Goal: Task Accomplishment & Management: Manage account settings

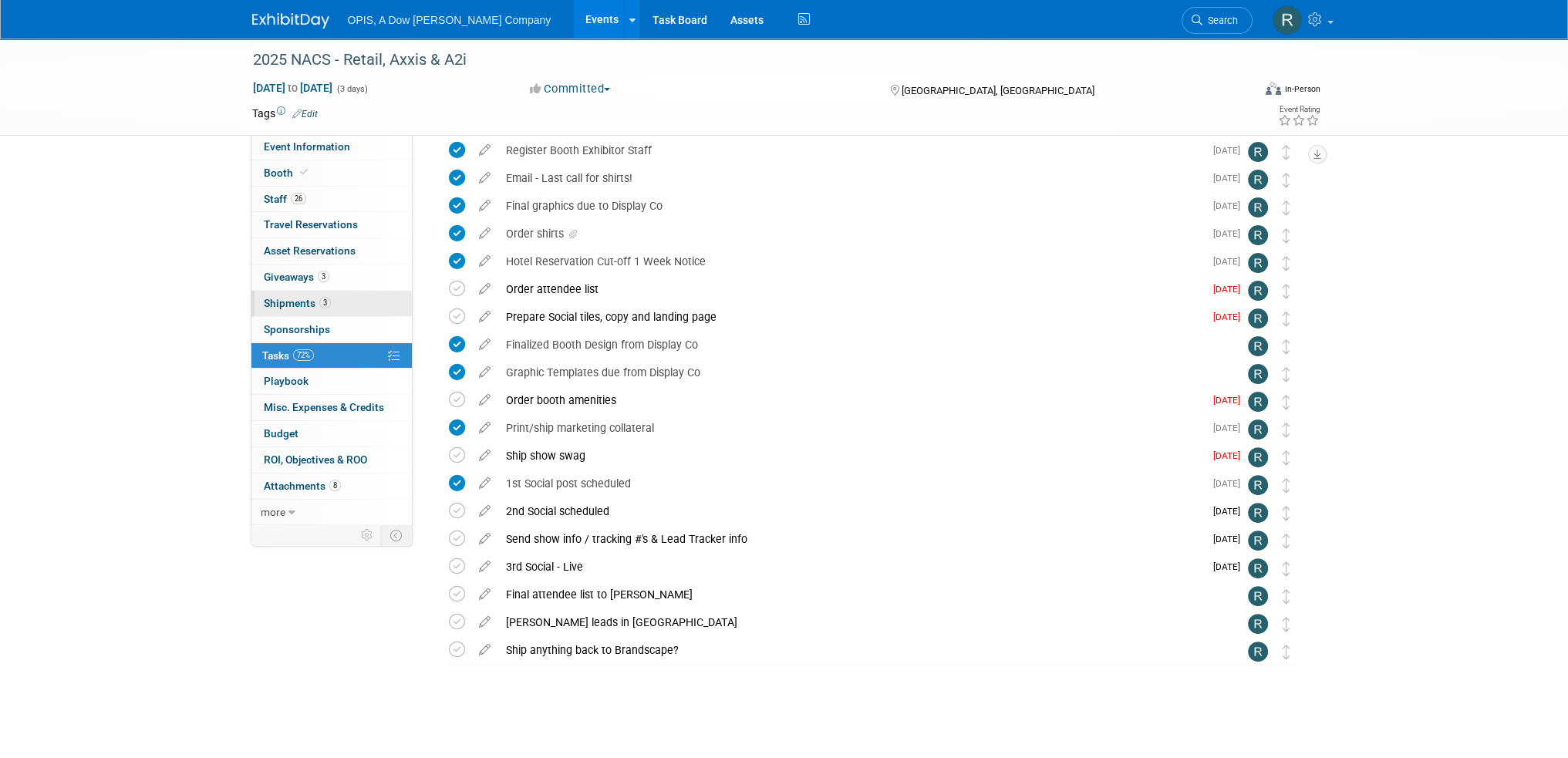
click at [276, 298] on span "Shipments 3" at bounding box center [297, 303] width 67 height 12
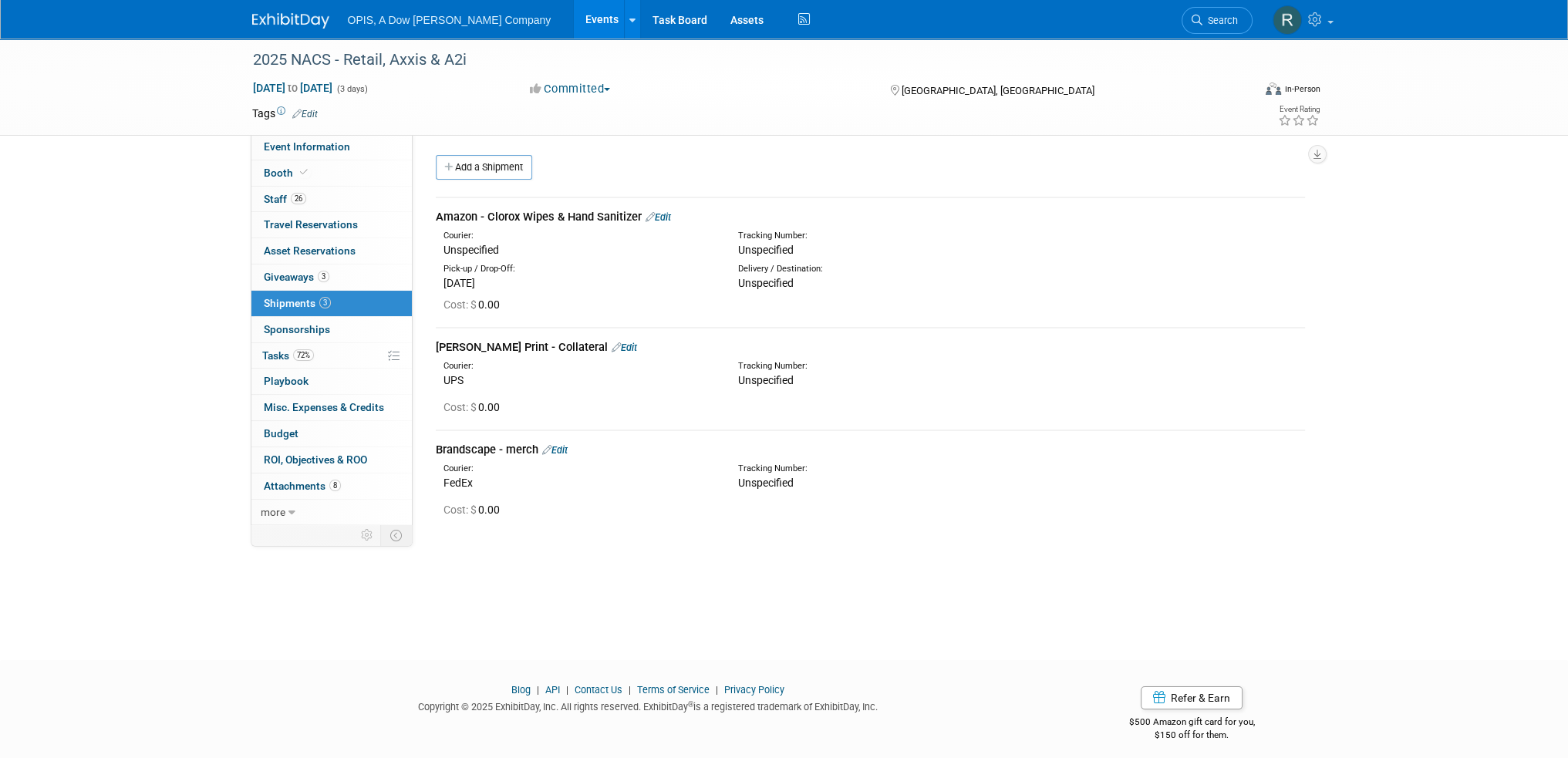
click at [667, 216] on link "Edit" at bounding box center [658, 217] width 25 height 11
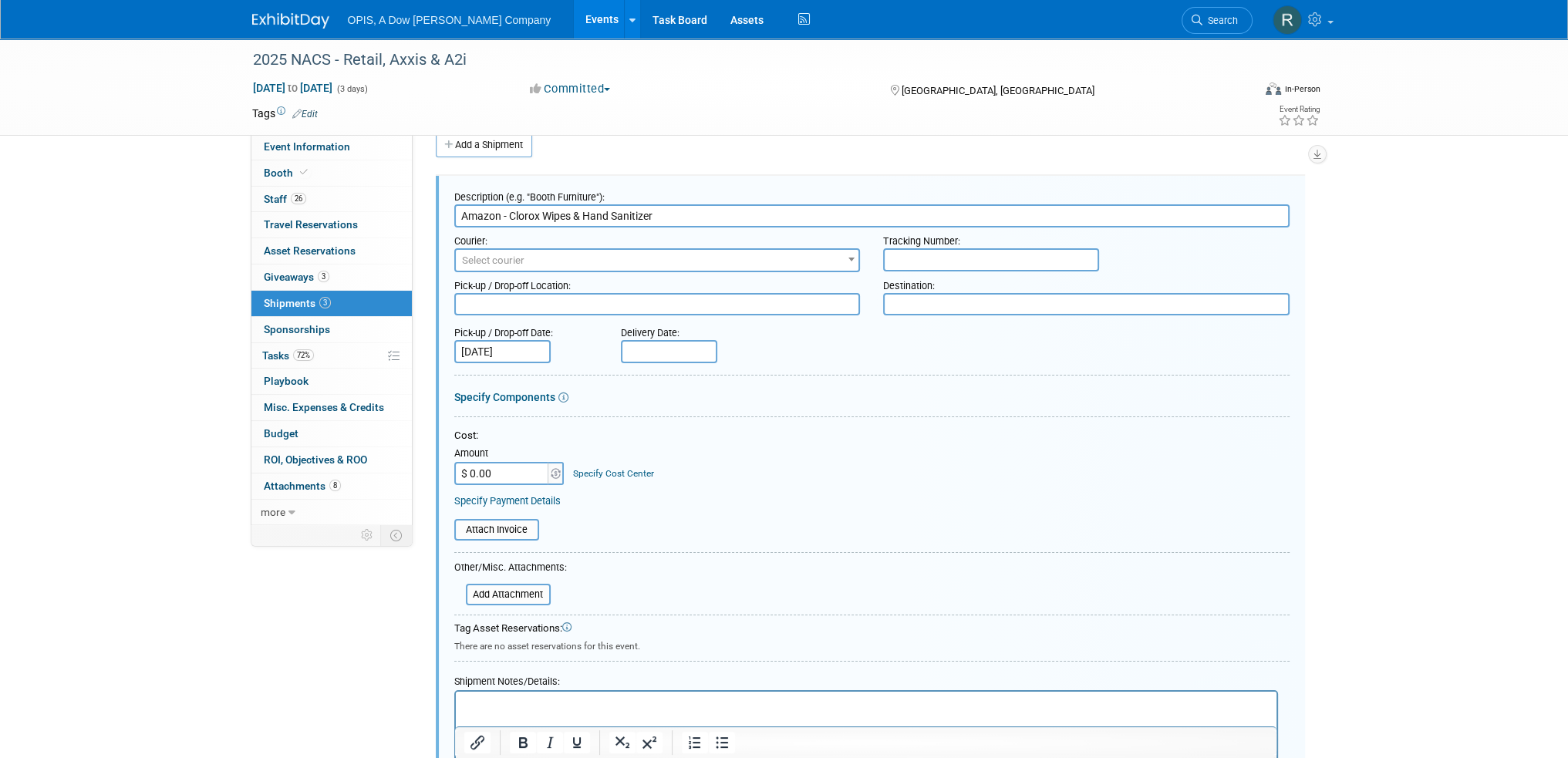
drag, startPoint x: 667, startPoint y: 209, endPoint x: 577, endPoint y: 209, distance: 90.0
click at [577, 209] on input "Amazon - Clorox Wipes & Hand Sanitizer" at bounding box center [872, 216] width 835 height 23
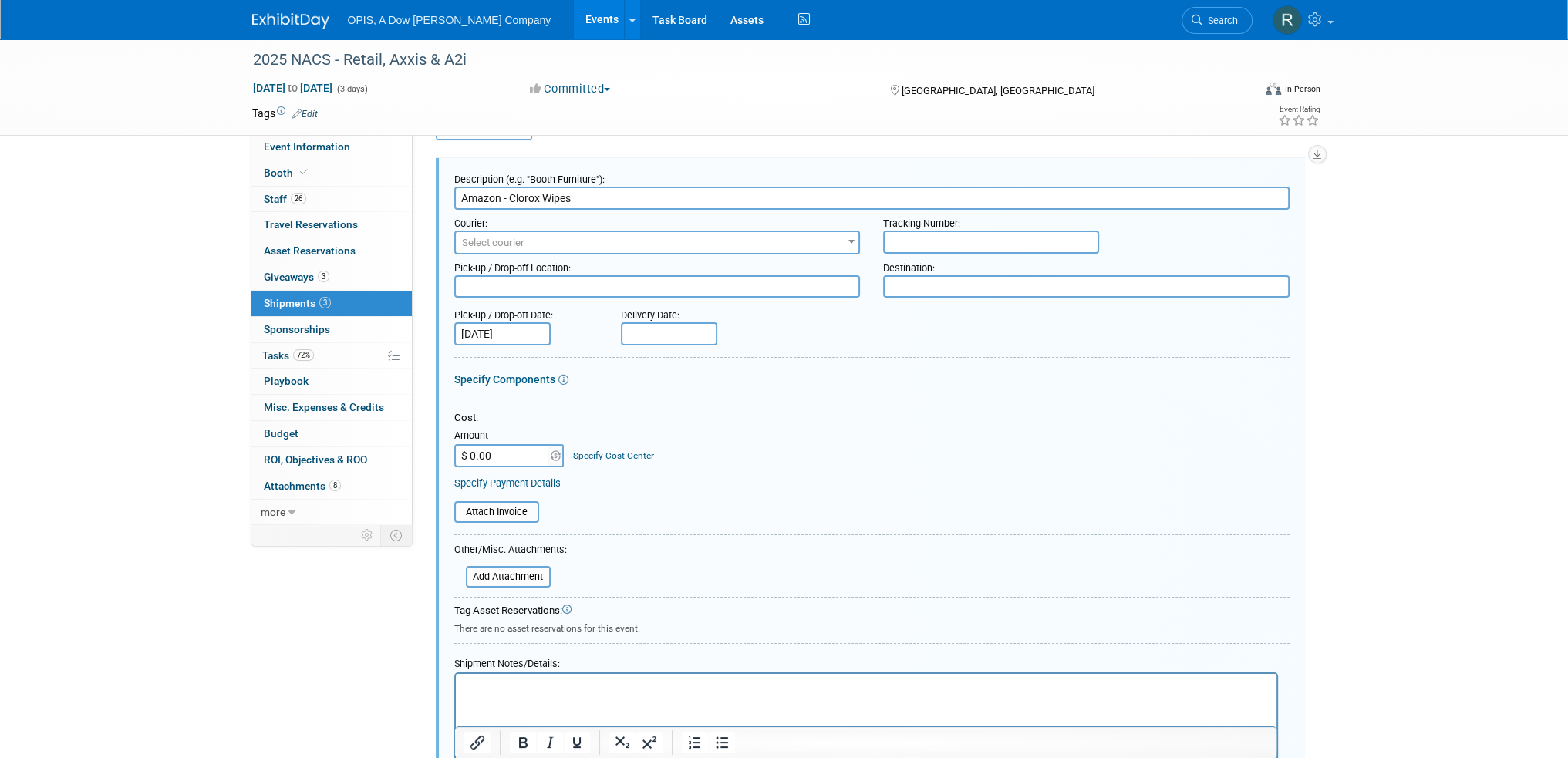
scroll to position [22, 0]
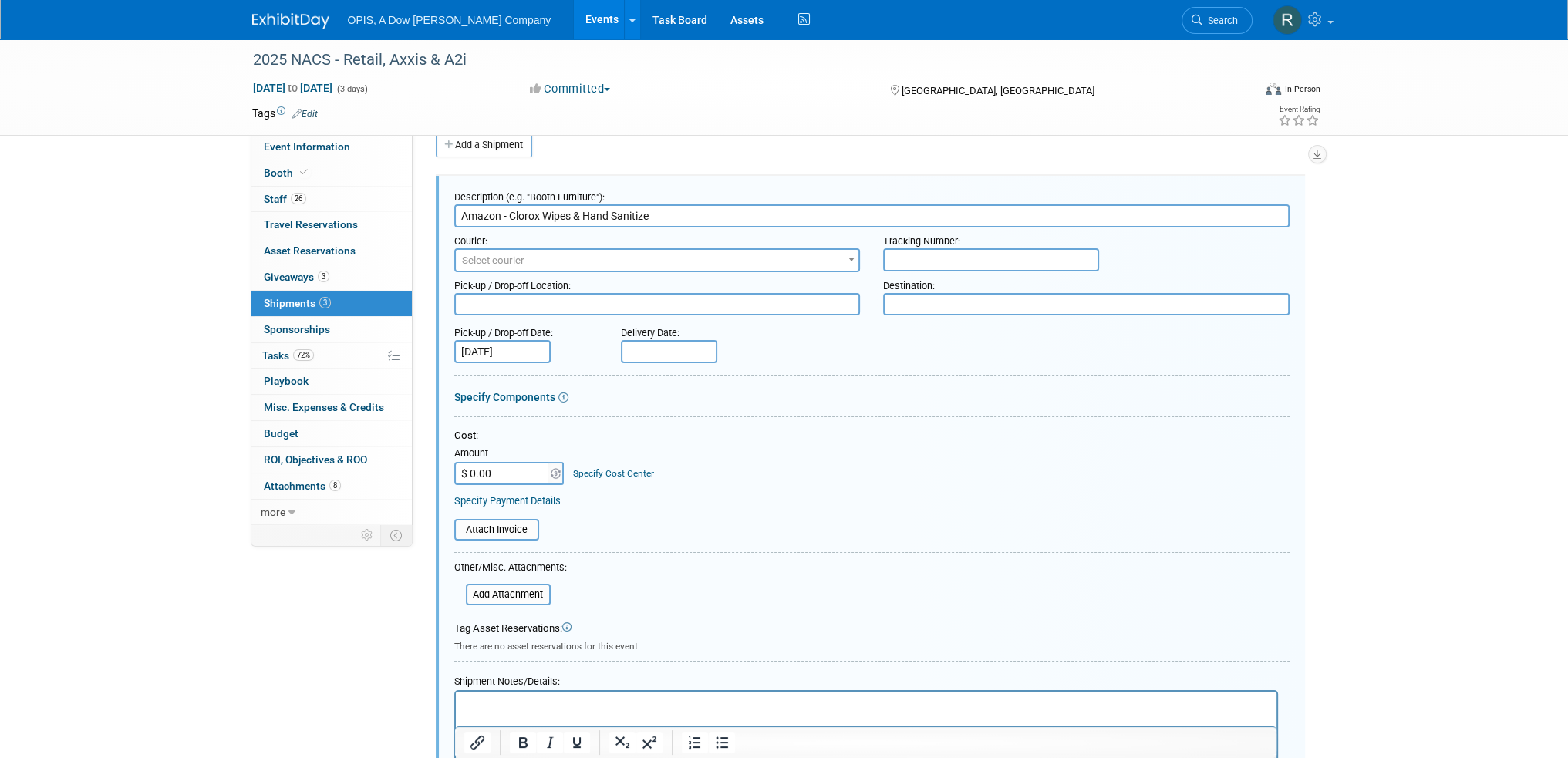
type input "Amazon - Clorox Wipes & Hand Sanitizer"
click at [644, 701] on p "Rich Text Area. Press ALT-0 for help." at bounding box center [866, 705] width 803 height 16
click at [540, 716] on p "Sanitizer:" at bounding box center [866, 720] width 803 height 16
click at [563, 251] on span "Select courier" at bounding box center [658, 260] width 403 height 21
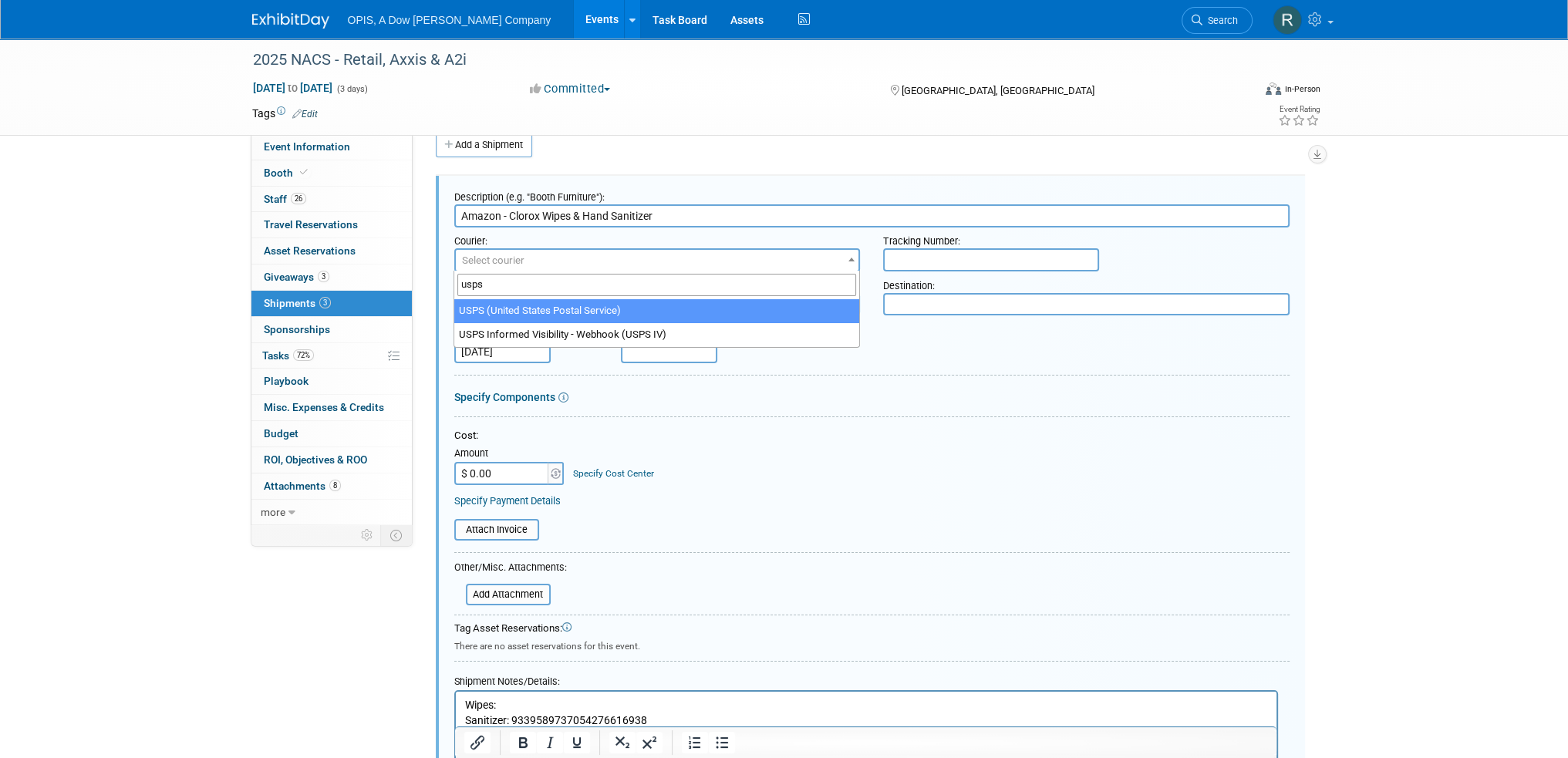
type input "usps"
select select "513"
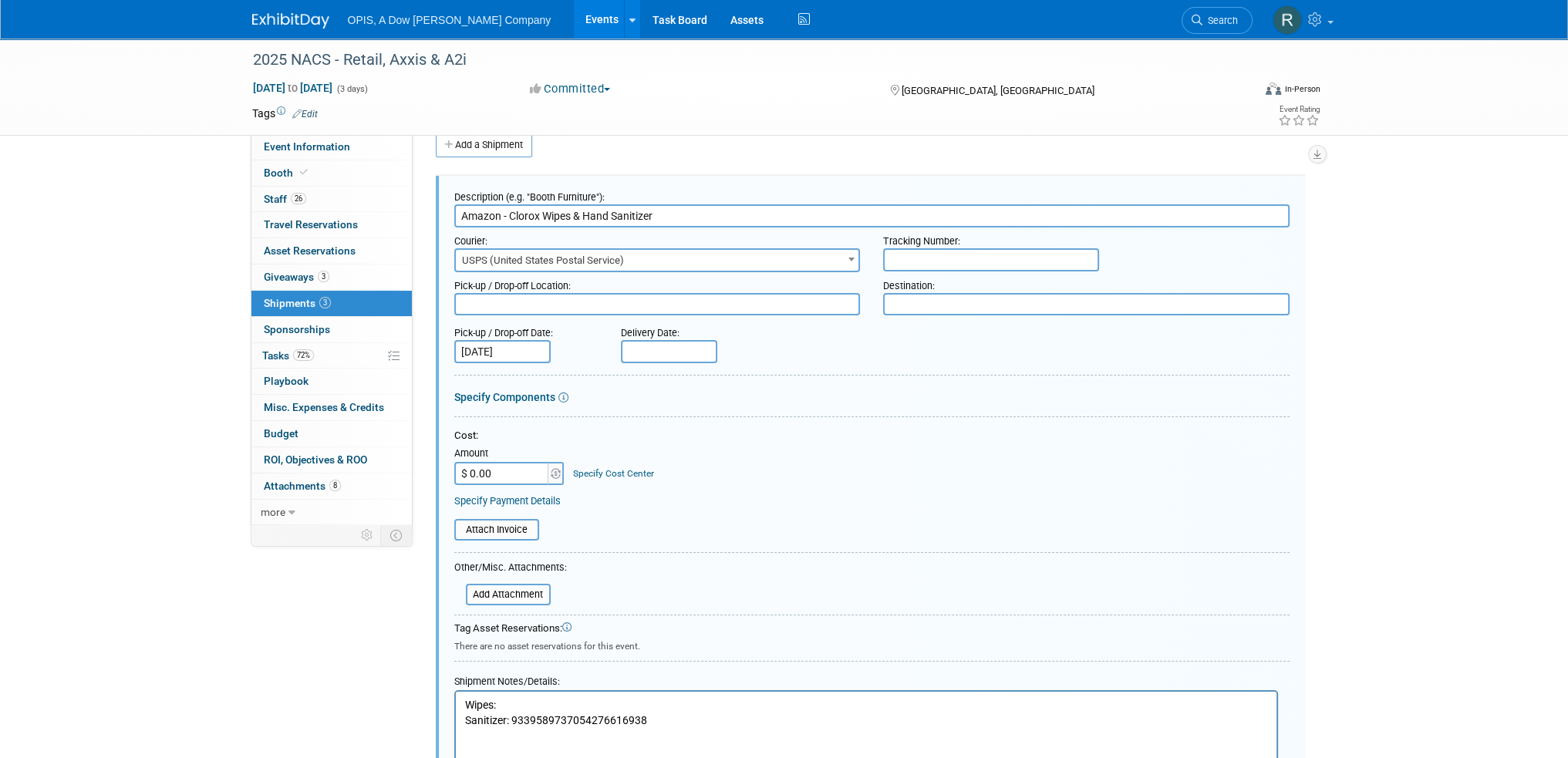
scroll to position [254, 0]
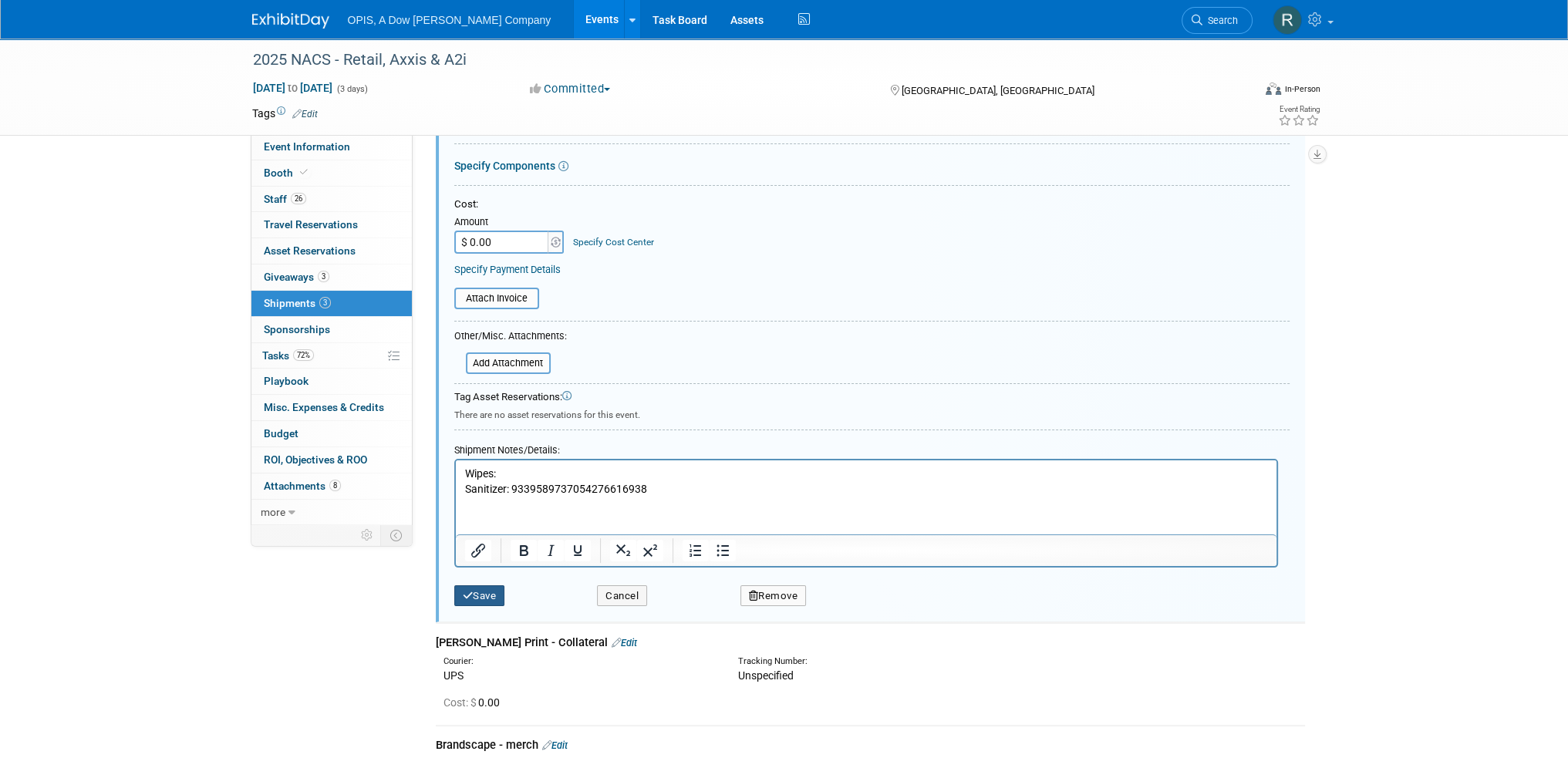
click at [472, 588] on button "Save" at bounding box center [480, 596] width 51 height 21
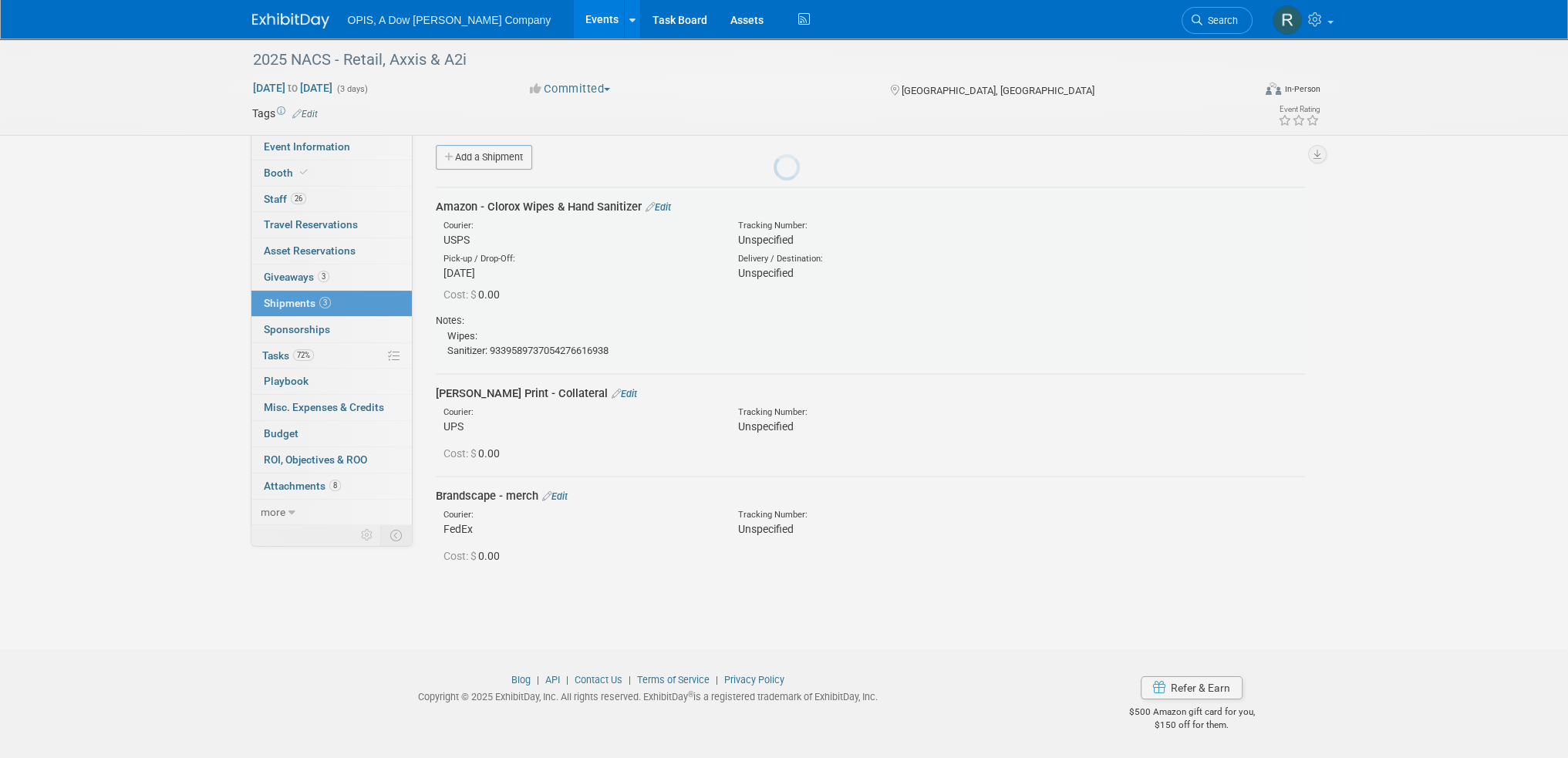
scroll to position [9, 0]
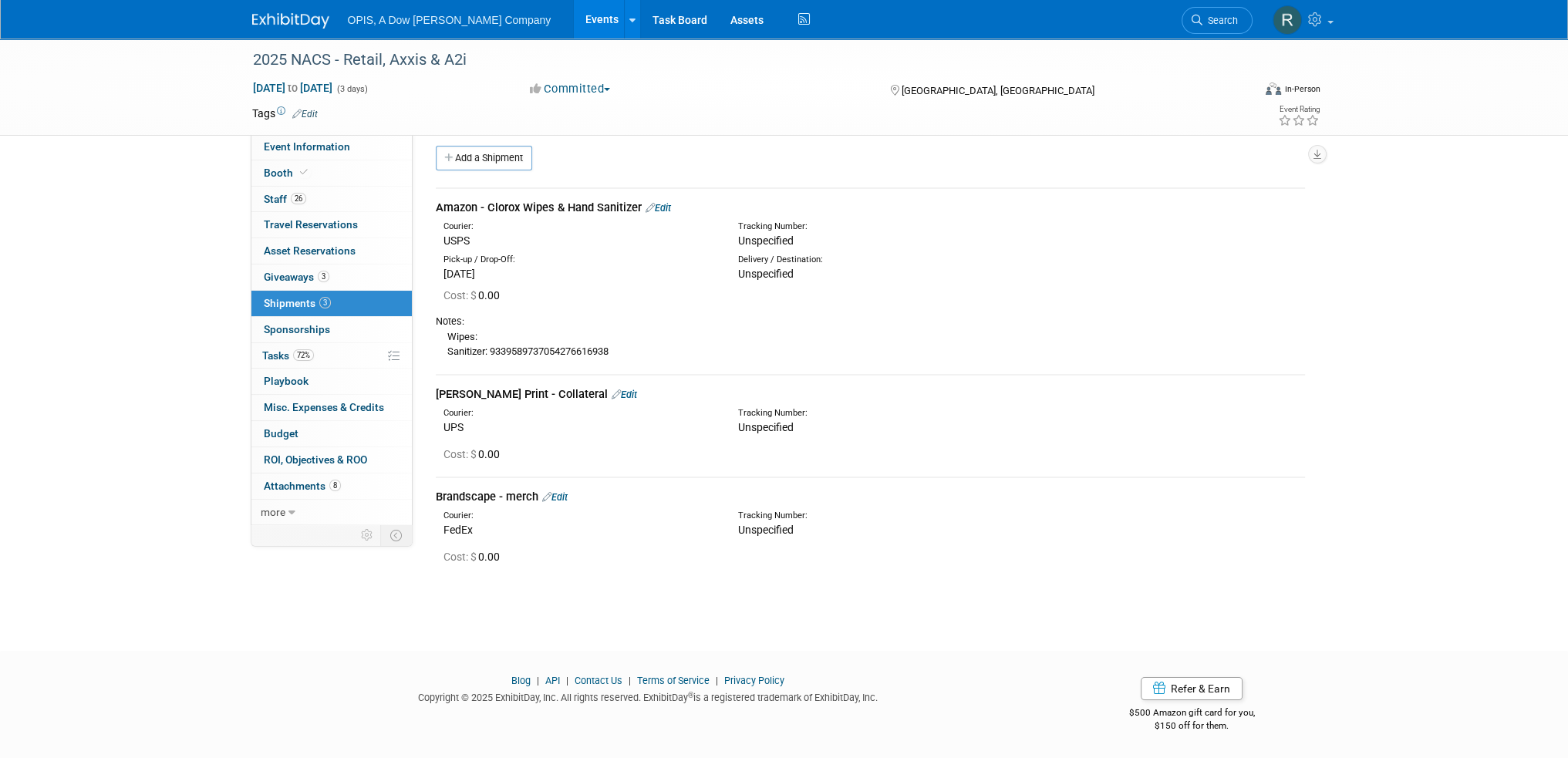
click at [666, 209] on link "Edit" at bounding box center [658, 208] width 25 height 11
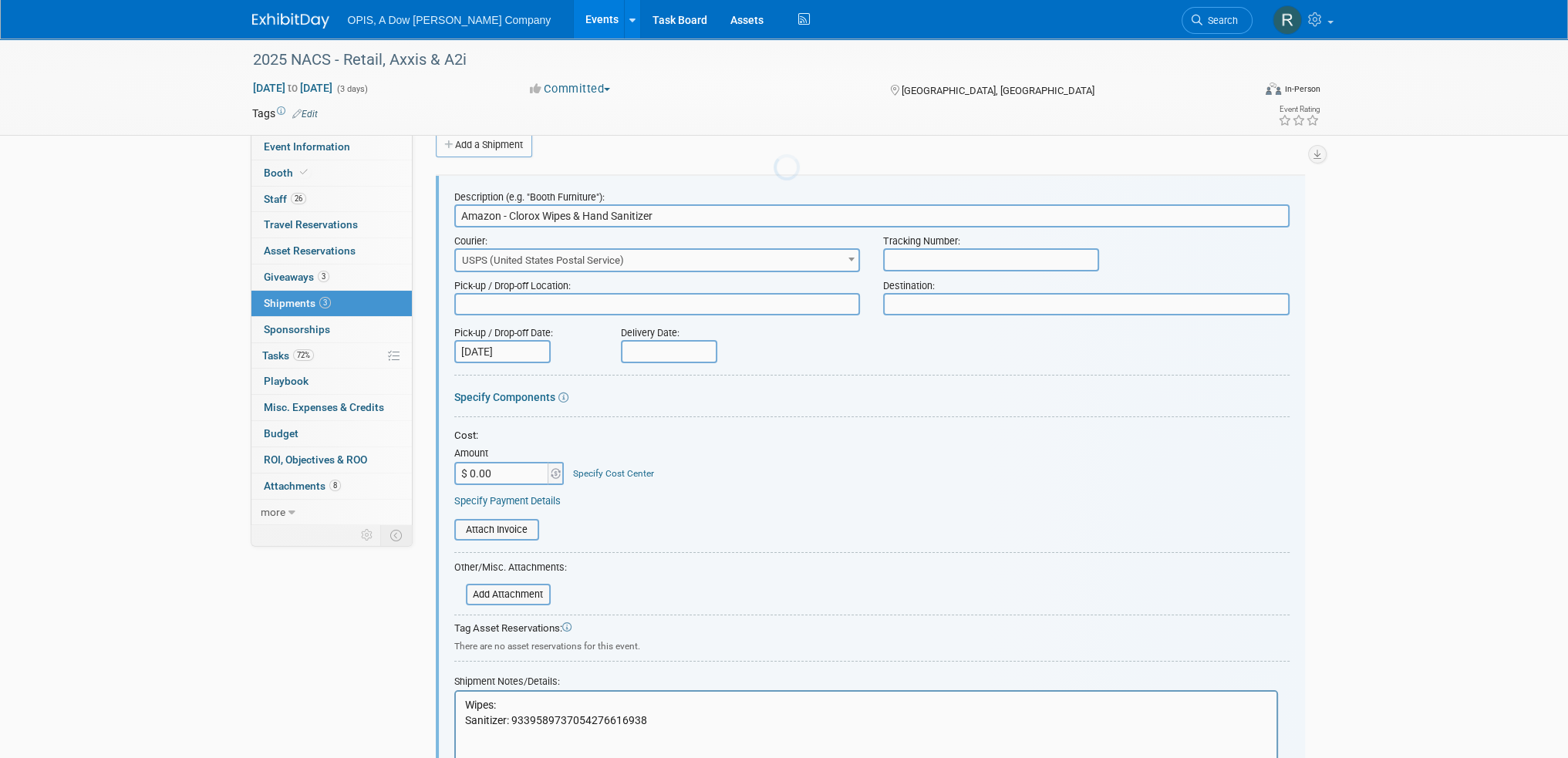
scroll to position [0, 0]
click at [518, 704] on p "Wipes: Sanitizer: 9339589737054276616938" at bounding box center [866, 712] width 803 height 30
click at [639, 707] on p "Wipes: 1Z7W67R80310428516 Sanitizer: 9339589737054276616938" at bounding box center [866, 712] width 803 height 30
click at [688, 352] on body "OPIS, A Dow [PERSON_NAME] Company Events Add Event Bulk Upload Events Shareable…" at bounding box center [784, 357] width 1568 height 758
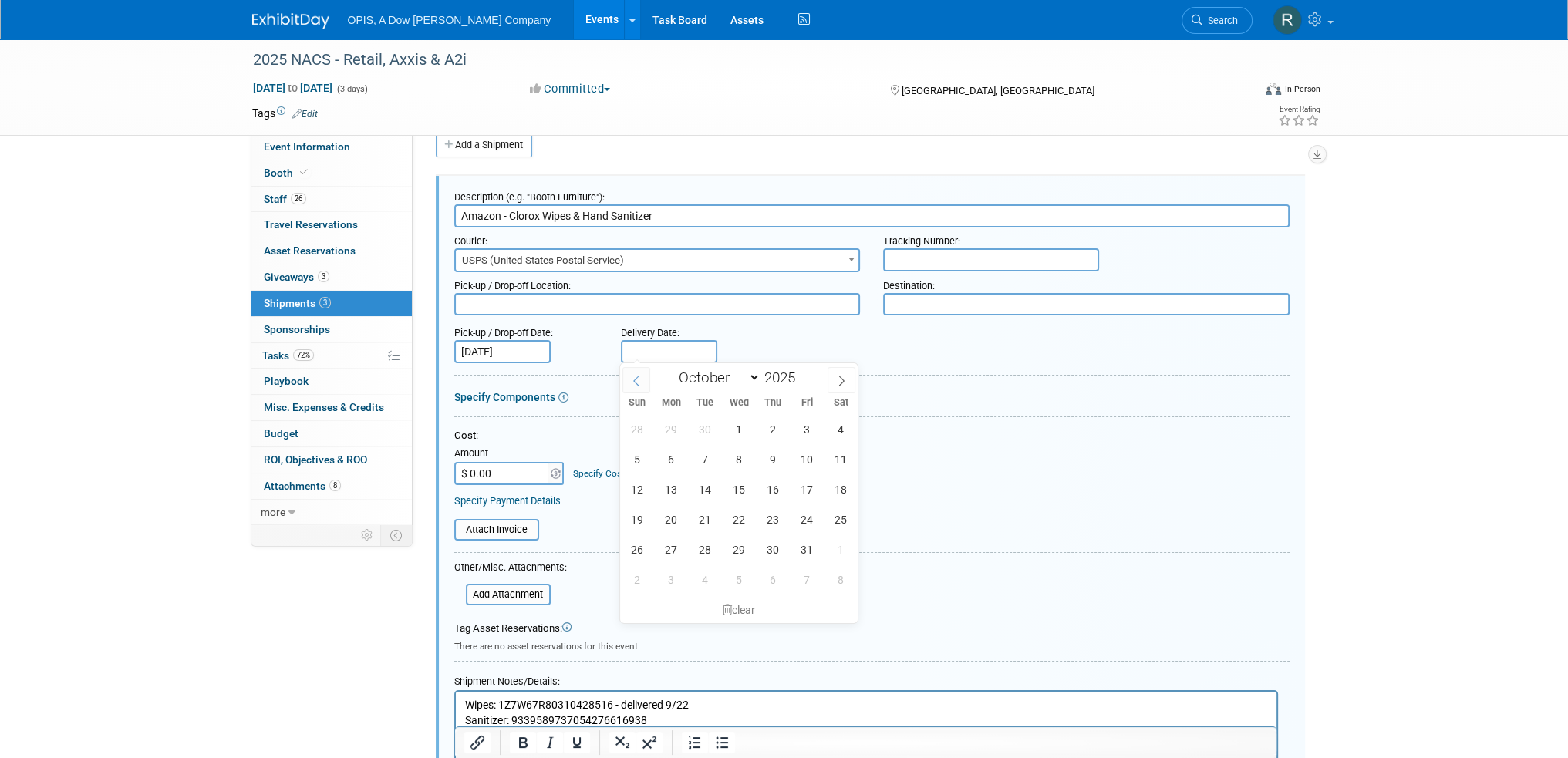
click at [642, 376] on span at bounding box center [636, 380] width 28 height 26
select select "8"
click at [704, 522] on span "23" at bounding box center [705, 519] width 30 height 30
click at [694, 354] on input "[DATE]" at bounding box center [669, 352] width 96 height 23
click at [675, 514] on span "22" at bounding box center [671, 519] width 30 height 30
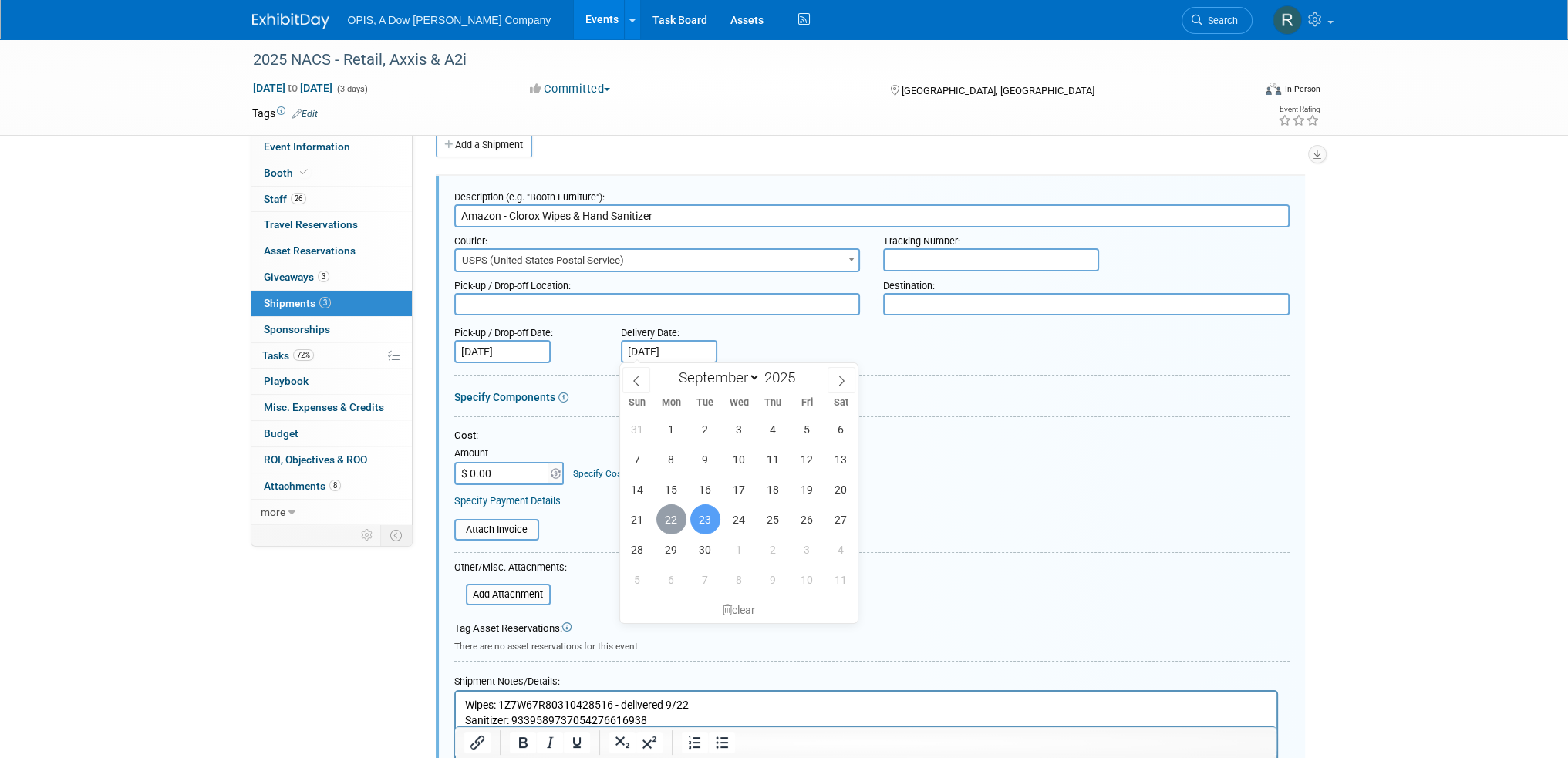
type input "[DATE]"
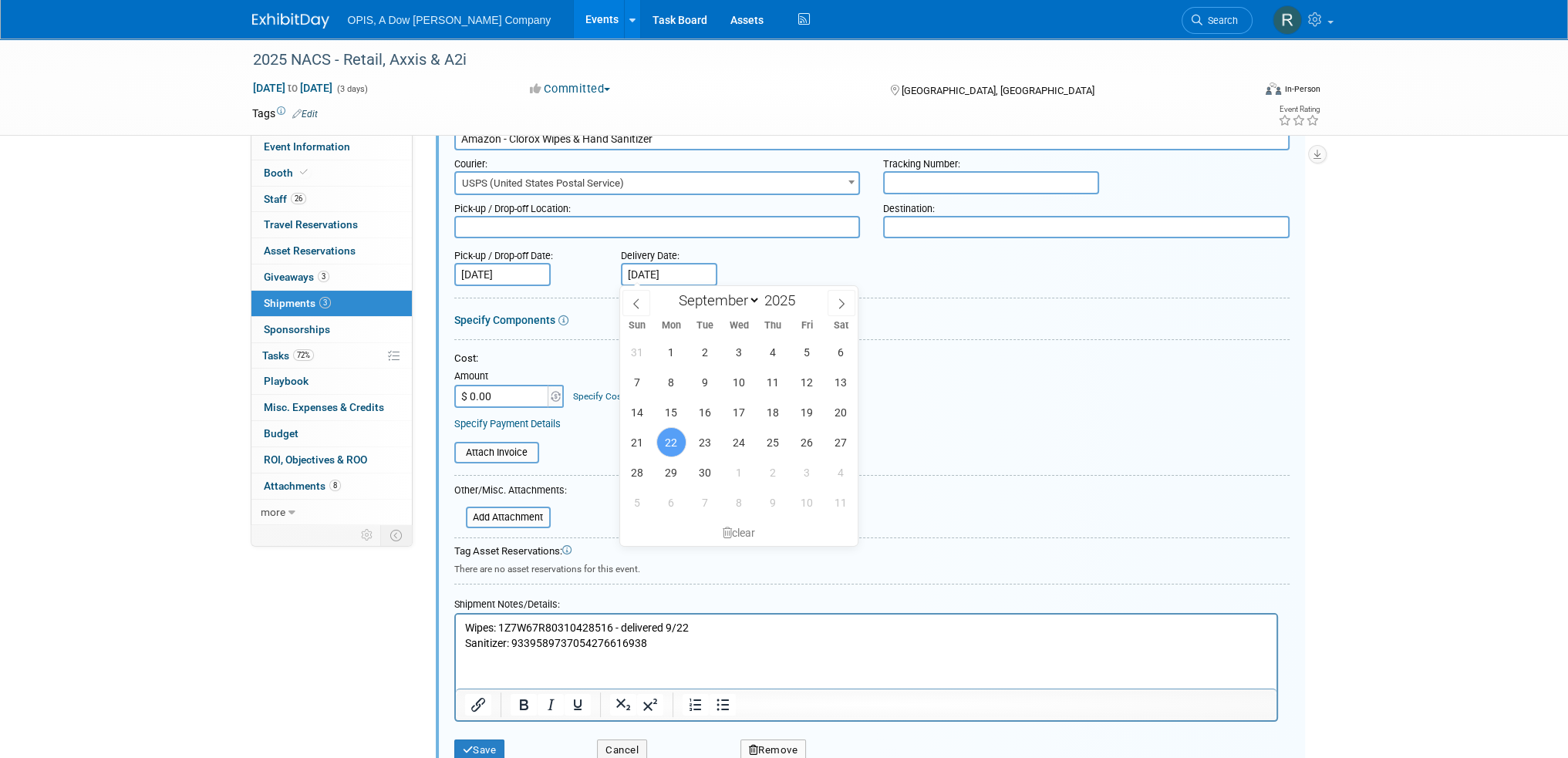
click at [928, 275] on div "Pick-up / Drop-off Date: [DATE] Delivery Date: [DATE]" at bounding box center [872, 264] width 858 height 44
click at [718, 625] on p "Wipes: 1Z7W67R80310428516 - delivered 9/22 Sanitizer: 9339589737054276616938" at bounding box center [866, 635] width 803 height 30
click at [855, 264] on div "Pick-up / Drop-off Date: [DATE] Delivery Date: [DATE]" at bounding box center [872, 264] width 858 height 44
click at [689, 179] on span "USPS (United States Postal Service)" at bounding box center [658, 184] width 403 height 21
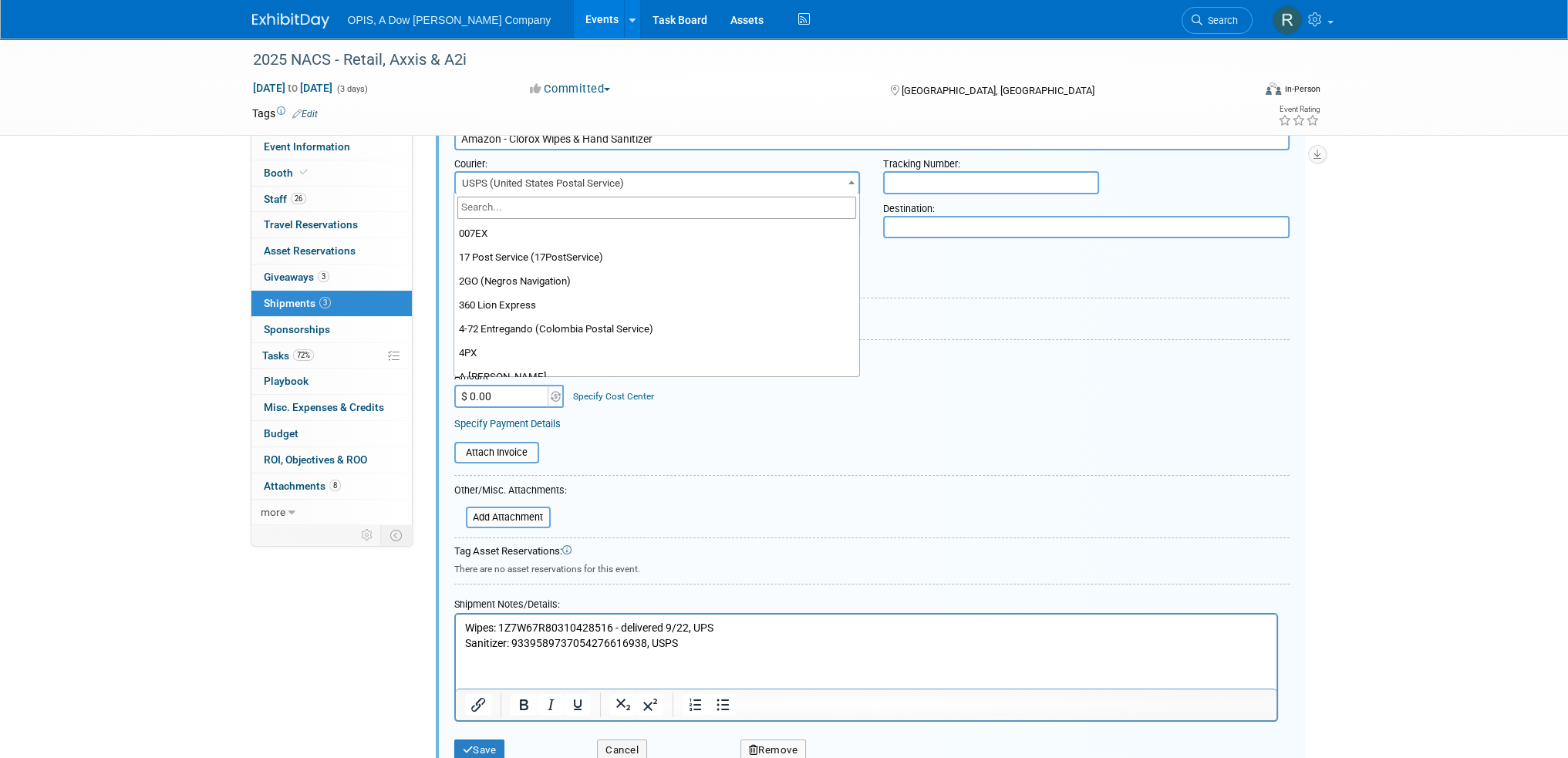
scroll to position [12962, 0]
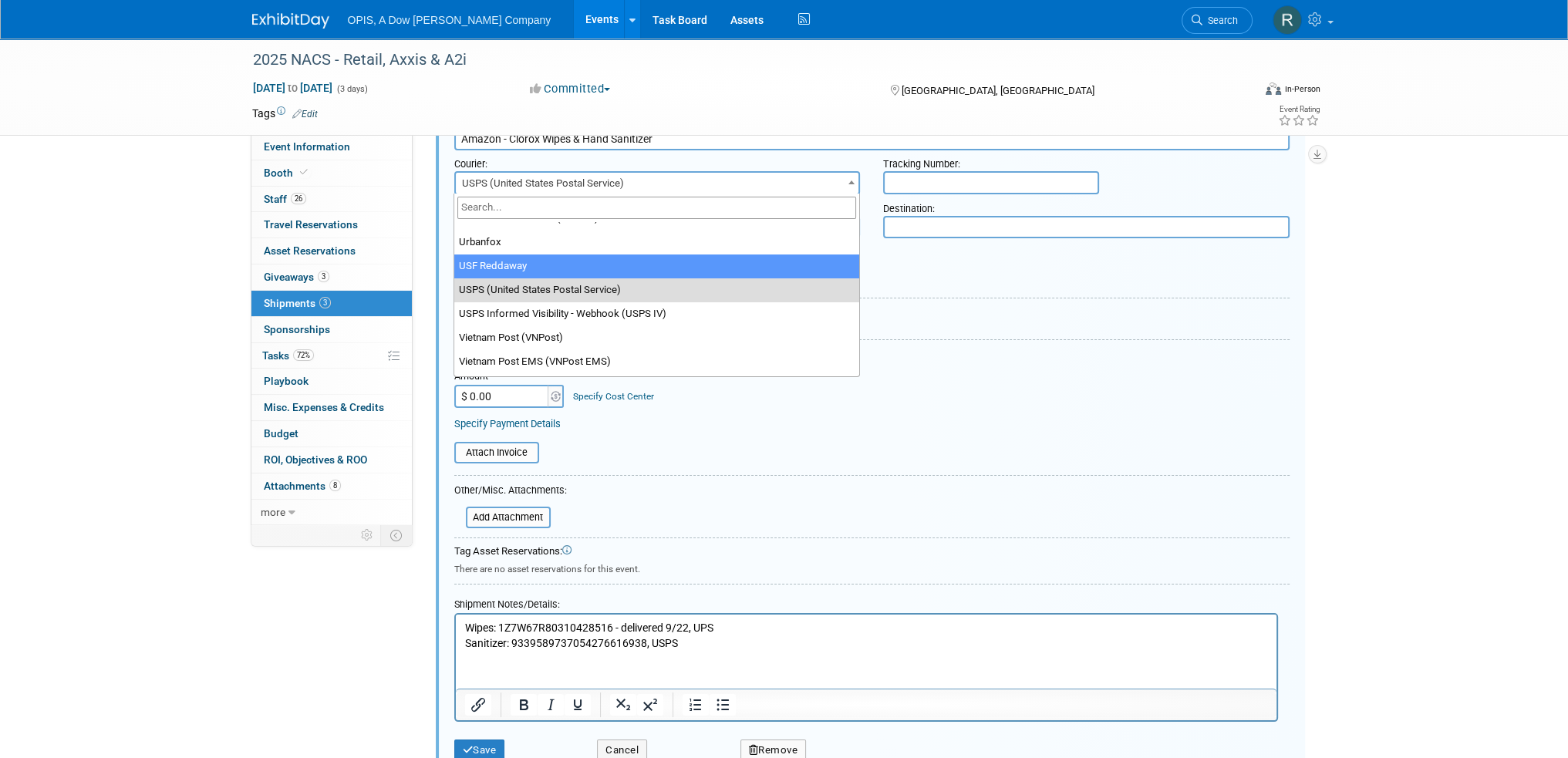
click at [1169, 384] on div "Cost: Amount $ 0.00 Specify Cost Center Cost Center -- Not Specified --" at bounding box center [872, 379] width 835 height 56
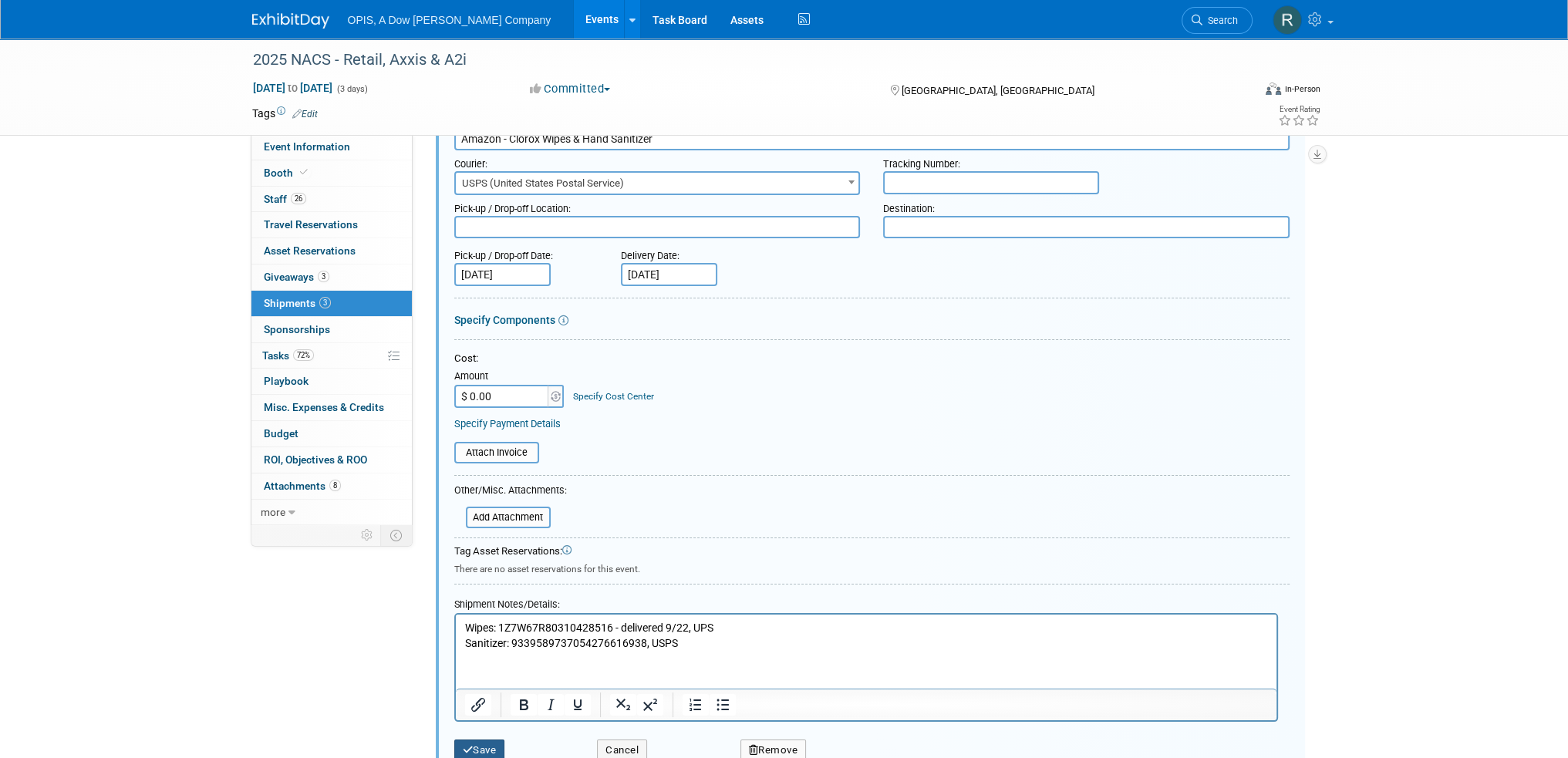
click at [496, 749] on button "Save" at bounding box center [480, 751] width 51 height 21
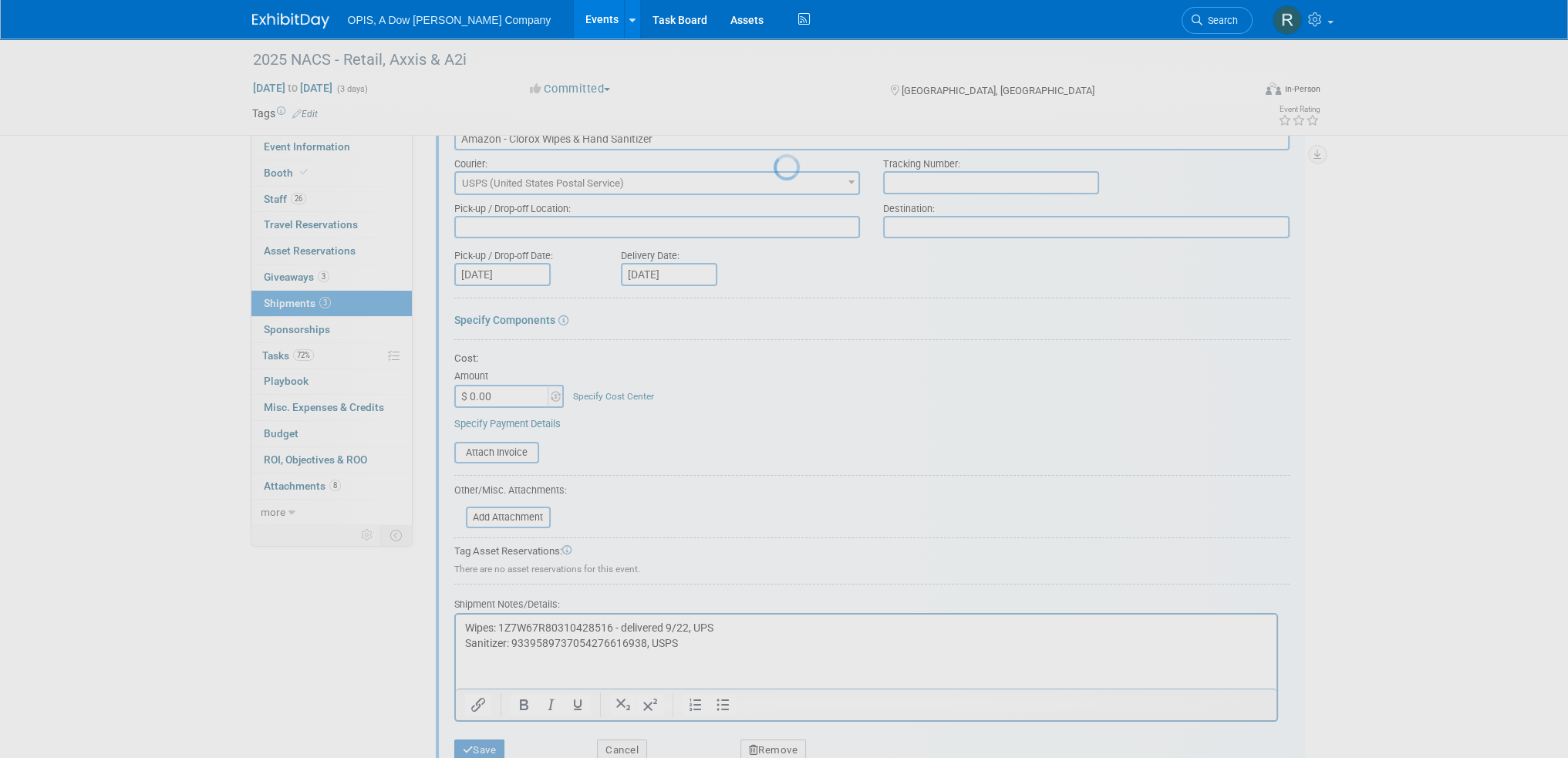
scroll to position [9, 0]
